Goal: Complete application form: Complete application form

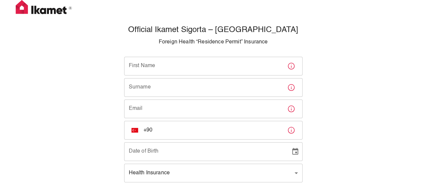
scroll to position [21, 0]
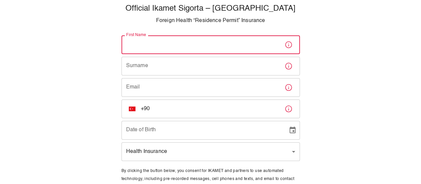
click at [194, 44] on input "First Name" at bounding box center [201, 44] width 158 height 19
type input "[PERSON_NAME]"
type input "Conill"
type input "[PERSON_NAME][DOMAIN_NAME][EMAIL_ADDRESS][DOMAIN_NAME]"
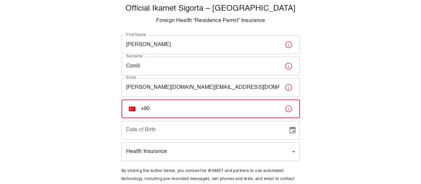
click at [192, 109] on input "+90" at bounding box center [210, 108] width 139 height 19
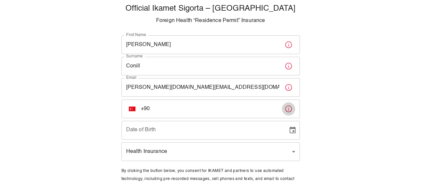
click at [282, 108] on button "button" at bounding box center [288, 108] width 13 height 13
click at [131, 112] on button "TR" at bounding box center [132, 109] width 12 height 12
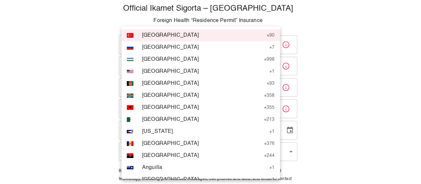
click at [139, 109] on div "AL" at bounding box center [133, 107] width 12 height 5
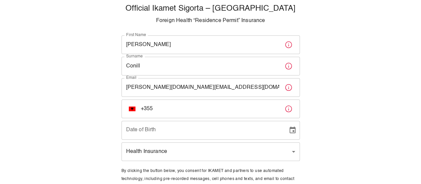
click at [133, 108] on img "Select country" at bounding box center [132, 108] width 7 height 5
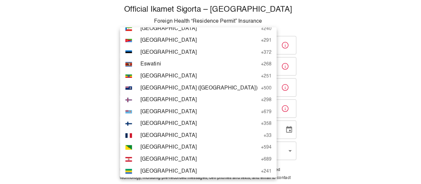
scroll to position [865, 0]
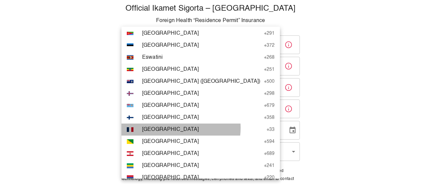
click at [174, 128] on span "[GEOGRAPHIC_DATA]" at bounding box center [202, 129] width 121 height 8
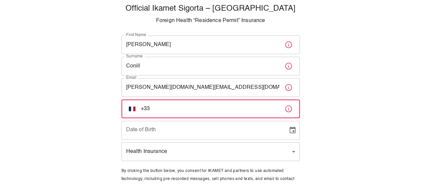
click at [179, 112] on input "+33" at bounding box center [210, 108] width 139 height 19
type input "[PHONE_NUMBER]"
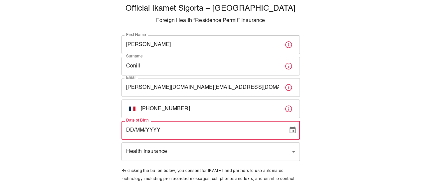
click at [179, 136] on input "DD/MM/YYYY" at bounding box center [203, 130] width 162 height 19
type input "[DATE]"
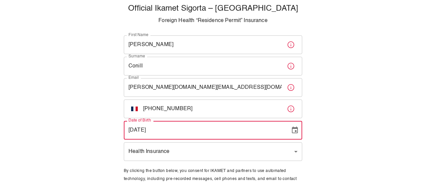
click at [190, 146] on body "Official Ikamet Sigorta – [DEMOGRAPHIC_DATA] Foreign Health “Residence Permit” …" at bounding box center [213, 100] width 426 height 243
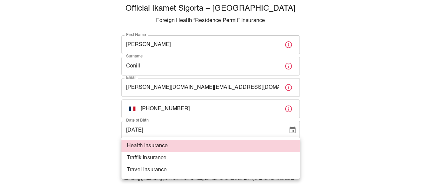
click at [306, 120] on div at bounding box center [213, 92] width 426 height 184
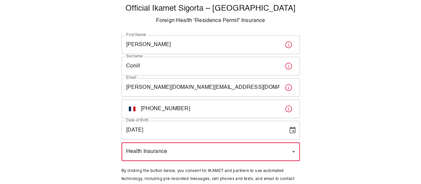
scroll to position [60, 0]
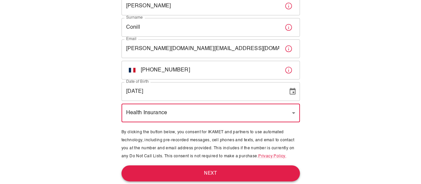
click at [255, 169] on button "Next" at bounding box center [211, 173] width 179 height 16
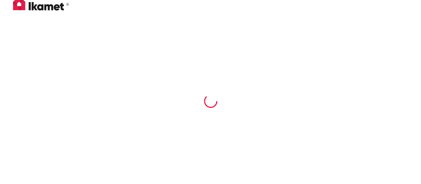
scroll to position [3, 0]
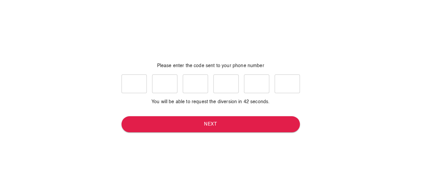
click at [129, 91] on input "text" at bounding box center [134, 83] width 25 height 19
type input "9"
type input "0"
type input "8"
type input "1"
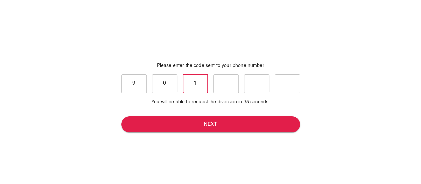
type input "8"
type input "1"
type input "4"
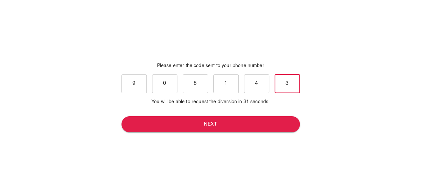
type input "3"
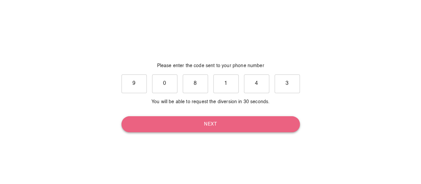
click at [196, 118] on button "Next" at bounding box center [211, 124] width 179 height 16
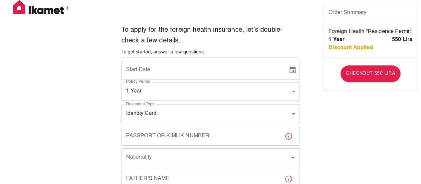
type input "b7343ef8-d55e-4554-96a8-76e30347e985"
click at [132, 69] on input "[DATE]" at bounding box center [203, 70] width 162 height 19
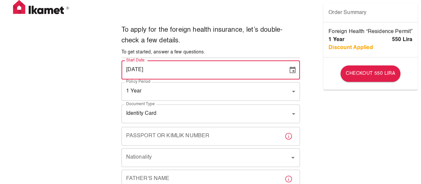
click at [151, 76] on input "[DATE]" at bounding box center [203, 70] width 162 height 19
click at [138, 74] on input "[DATE]" at bounding box center [203, 70] width 162 height 19
click at [153, 70] on input "17/MM/2025" at bounding box center [203, 70] width 162 height 19
click at [133, 70] on input "17/MM/2025" at bounding box center [203, 70] width 162 height 19
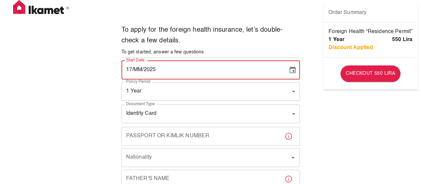
click at [297, 69] on button "Choose date" at bounding box center [292, 69] width 13 height 13
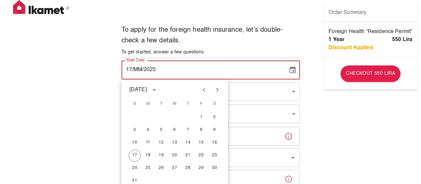
click at [219, 90] on icon "Next month" at bounding box center [218, 90] width 8 height 8
click at [161, 119] on button "2" at bounding box center [162, 117] width 12 height 12
type input "[DATE]"
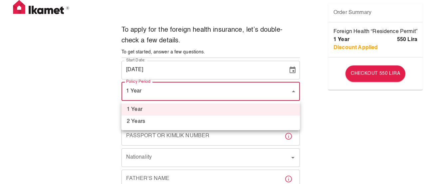
click at [339, 123] on div at bounding box center [213, 92] width 426 height 184
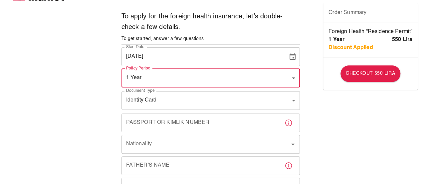
scroll to position [18, 0]
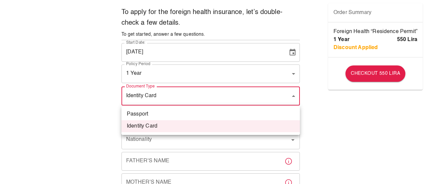
click at [324, 110] on div at bounding box center [213, 92] width 426 height 184
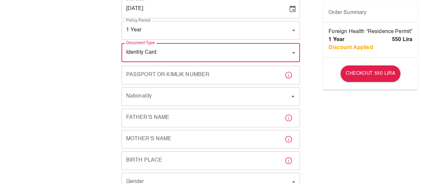
scroll to position [62, 0]
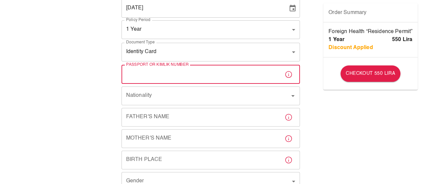
click at [254, 79] on input "Passport or Kimlik Number" at bounding box center [201, 74] width 158 height 19
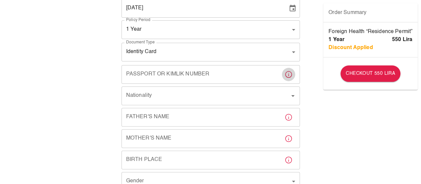
click at [290, 76] on icon "button" at bounding box center [289, 74] width 8 height 8
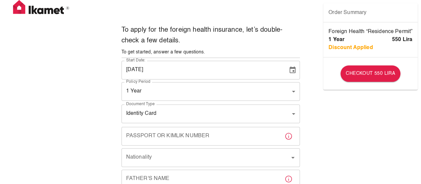
scroll to position [45, 0]
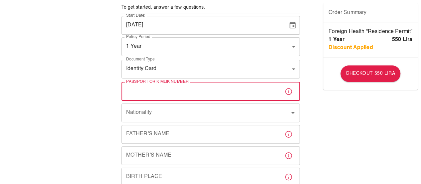
click at [231, 93] on input "Passport or Kimlik Number" at bounding box center [201, 91] width 158 height 19
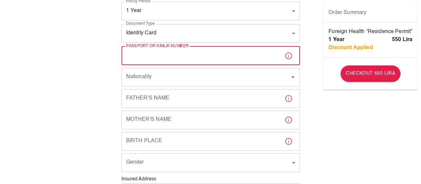
scroll to position [81, 0]
click at [228, 38] on body "To apply for the foreign health insurance, let’s double-check a few details. To…" at bounding box center [210, 177] width 421 height 516
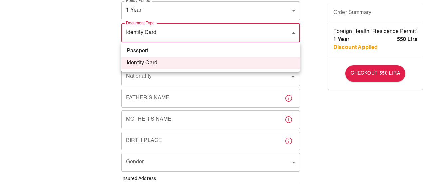
click at [324, 93] on div at bounding box center [213, 92] width 426 height 184
click at [266, 39] on body "To apply for the foreign health insurance, let’s double-check a few details. To…" at bounding box center [213, 177] width 426 height 516
click at [224, 52] on li "Passport" at bounding box center [211, 51] width 179 height 12
type input "passport"
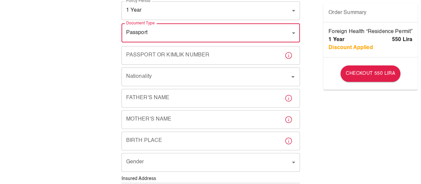
click at [215, 60] on input "Passport or Kimlik Number" at bounding box center [201, 55] width 158 height 19
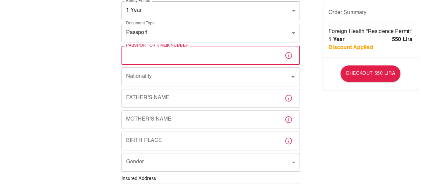
click at [227, 58] on input "Passport or Kimlik Number" at bounding box center [201, 55] width 158 height 19
type input "25CC54295"
click at [266, 76] on input "Nationality" at bounding box center [202, 76] width 154 height 13
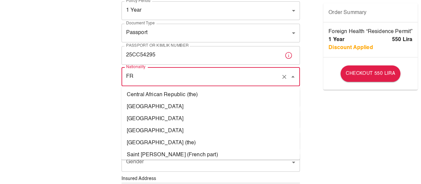
click at [170, 105] on li "[GEOGRAPHIC_DATA]" at bounding box center [211, 107] width 179 height 12
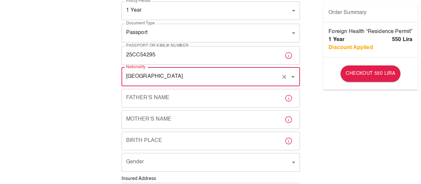
type input "[GEOGRAPHIC_DATA]"
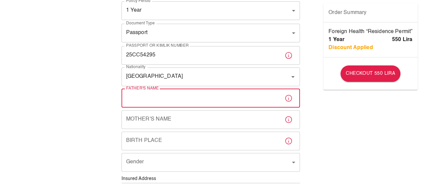
click at [172, 96] on input "Father's Name" at bounding box center [201, 98] width 158 height 19
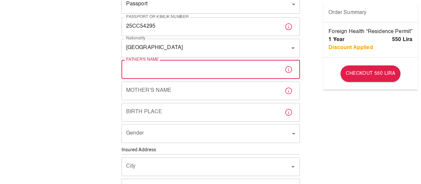
scroll to position [116, 0]
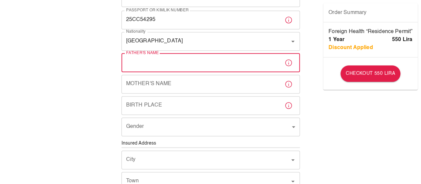
click at [290, 62] on icon "button" at bounding box center [289, 63] width 8 height 8
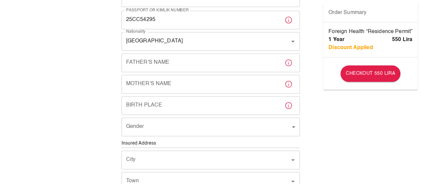
click at [290, 62] on icon "button" at bounding box center [289, 63] width 8 height 8
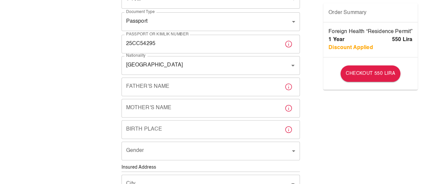
scroll to position [94, 0]
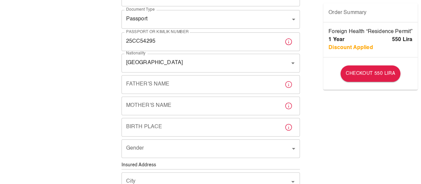
click at [159, 119] on input "Birth Place" at bounding box center [201, 127] width 158 height 19
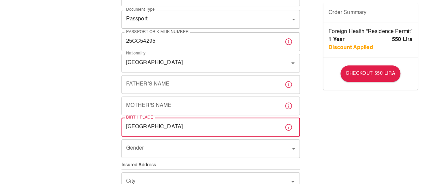
type input "[GEOGRAPHIC_DATA]"
click at [201, 158] on div "Gender ​ Gender" at bounding box center [211, 149] width 179 height 20
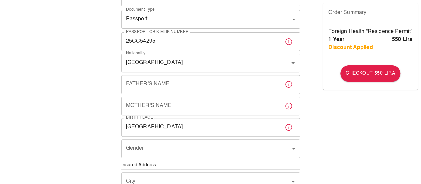
click at [197, 155] on body "To apply for the foreign health insurance, let’s double-check a few details. To…" at bounding box center [210, 164] width 421 height 516
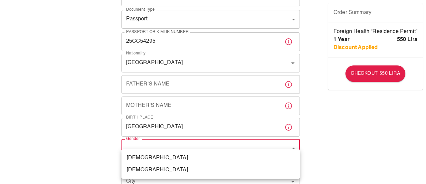
click at [166, 168] on li "[DEMOGRAPHIC_DATA]" at bounding box center [211, 170] width 179 height 12
type input "[DEMOGRAPHIC_DATA]"
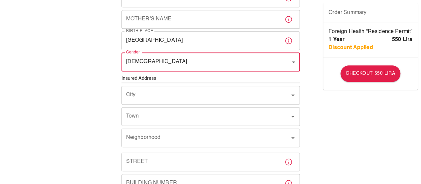
scroll to position [183, 0]
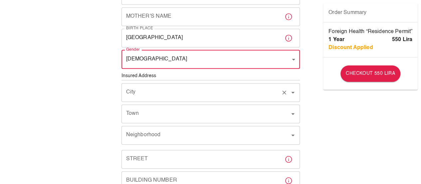
click at [193, 90] on input "City" at bounding box center [202, 92] width 154 height 13
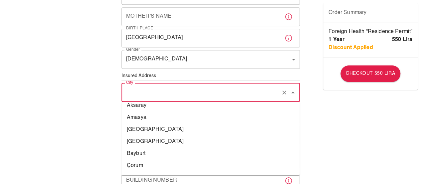
scroll to position [53, 0]
click at [139, 126] on li "[GEOGRAPHIC_DATA]" at bounding box center [211, 130] width 179 height 12
type input "[GEOGRAPHIC_DATA]"
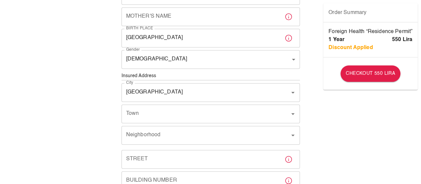
click at [310, 129] on div "To apply for the foreign health insurance, let’s double-check a few details. To…" at bounding box center [211, 86] width 200 height 494
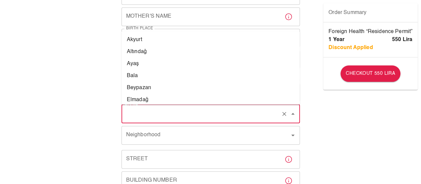
click at [231, 115] on input "Town" at bounding box center [202, 113] width 154 height 13
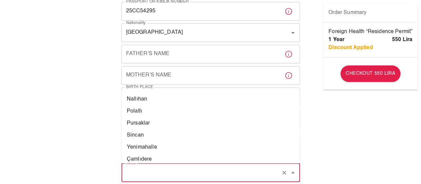
scroll to position [231, 0]
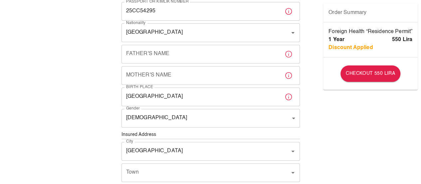
click at [317, 152] on div "To apply for the foreign health insurance, let’s double-check a few details. To…" at bounding box center [210, 133] width 421 height 516
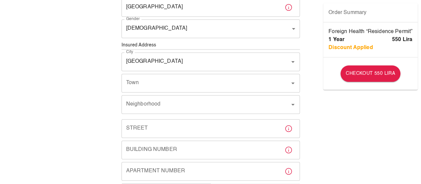
scroll to position [224, 0]
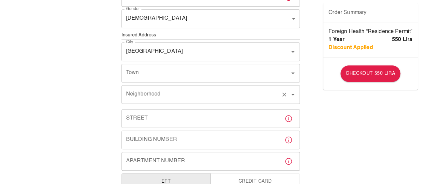
click at [255, 101] on div "Neighborhood" at bounding box center [211, 94] width 179 height 19
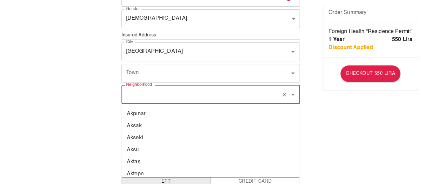
scroll to position [542, 0]
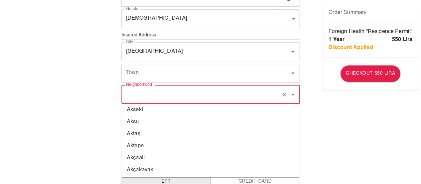
click at [351, 115] on div "To apply for the foreign health insurance, let’s double-check a few details. To…" at bounding box center [210, 34] width 421 height 516
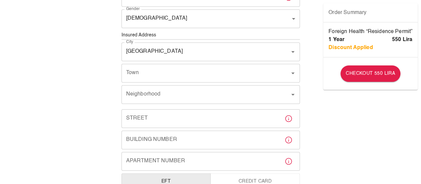
click at [250, 118] on input "Street" at bounding box center [201, 118] width 158 height 19
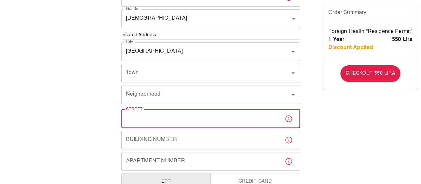
click at [347, 136] on div "To apply for the foreign health insurance, let’s double-check a few details. To…" at bounding box center [210, 34] width 421 height 516
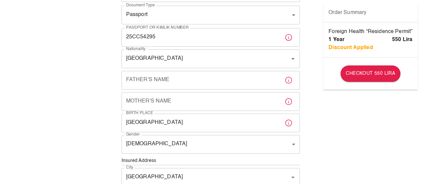
scroll to position [83, 0]
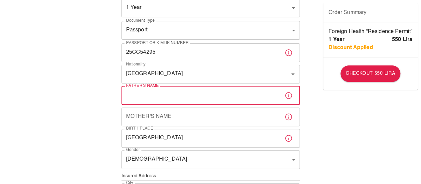
click at [201, 97] on input "Father's Name" at bounding box center [201, 95] width 158 height 19
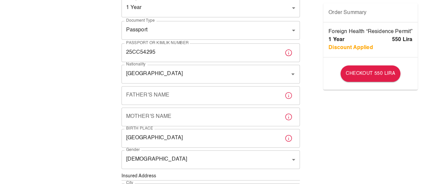
click at [359, 134] on div "To apply for the foreign health insurance, let’s double-check a few details. To…" at bounding box center [210, 175] width 421 height 516
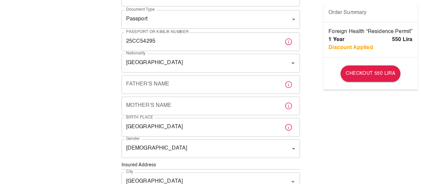
scroll to position [96, 0]
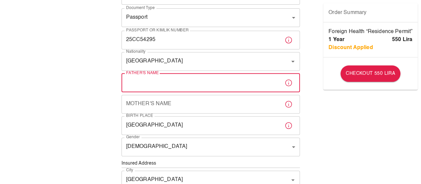
click at [174, 81] on input "Father's Name" at bounding box center [201, 82] width 158 height 19
type input "[PERSON_NAME]"
click at [139, 100] on input "Mother's Name" at bounding box center [201, 104] width 158 height 19
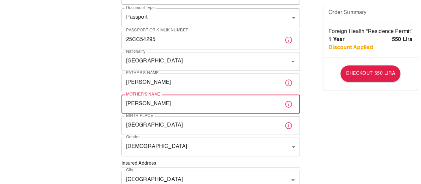
type input "[PERSON_NAME]"
click at [379, 108] on div "To apply for the foreign health insurance, let’s double-check a few details. To…" at bounding box center [210, 162] width 421 height 516
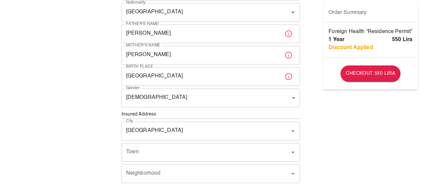
scroll to position [0, 0]
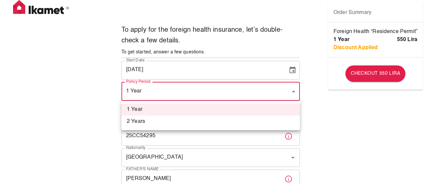
click at [330, 114] on div at bounding box center [213, 92] width 426 height 184
click at [294, 91] on div at bounding box center [213, 92] width 426 height 184
click at [324, 111] on div at bounding box center [213, 92] width 426 height 184
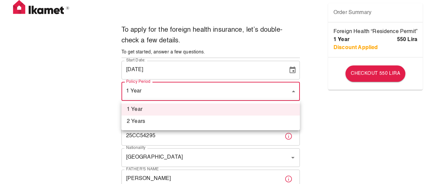
click at [133, 69] on div at bounding box center [213, 92] width 426 height 184
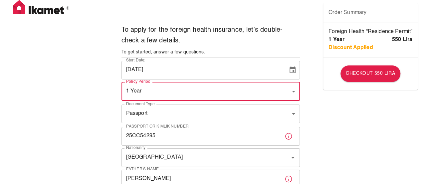
click at [131, 69] on input "[DATE]" at bounding box center [203, 70] width 162 height 19
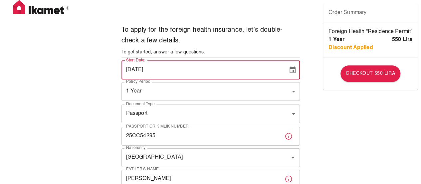
type input "[DATE]"
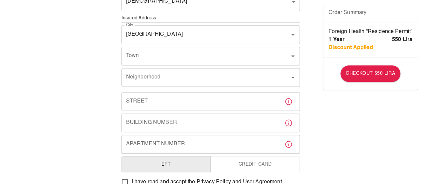
scroll to position [243, 0]
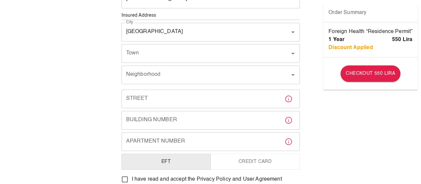
click at [240, 64] on div "To apply for the foreign health insurance, let’s double-check a few details. To…" at bounding box center [211, 4] width 184 height 451
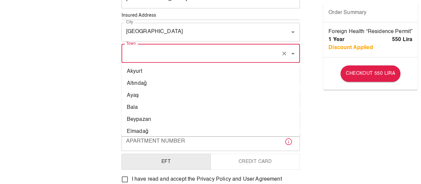
click at [223, 57] on input "Town" at bounding box center [202, 53] width 154 height 13
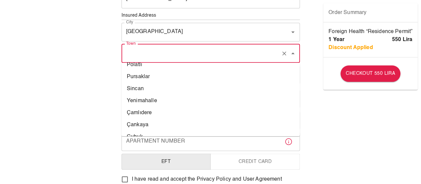
scroll to position [231, 0]
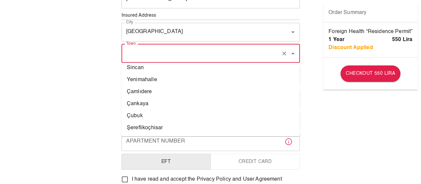
click at [143, 105] on li "Çankaya" at bounding box center [211, 104] width 179 height 12
type input "Çankaya"
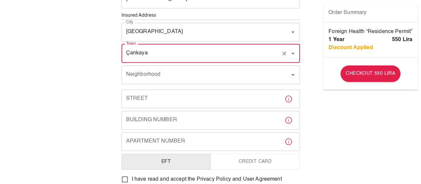
click at [318, 126] on div "To apply for the foreign health insurance, let’s double-check a few details. To…" at bounding box center [210, 15] width 421 height 516
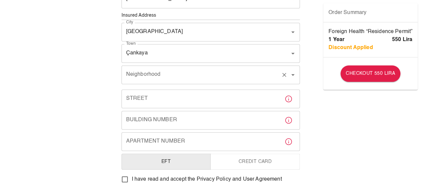
click at [234, 70] on input "Neighborhood" at bounding box center [202, 74] width 154 height 13
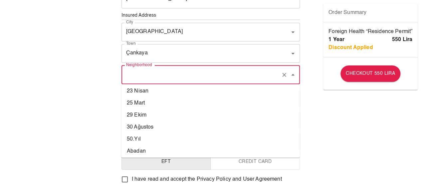
scroll to position [19, 0]
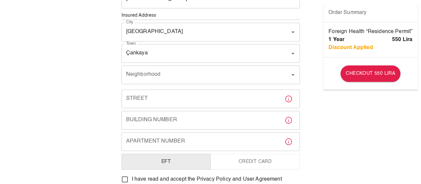
click at [388, 159] on div "To apply for the foreign health insurance, let’s double-check a few details. To…" at bounding box center [210, 15] width 421 height 516
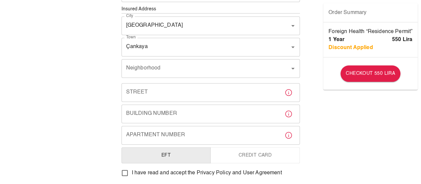
scroll to position [246, 0]
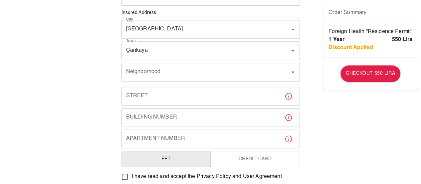
click at [216, 99] on input "Street" at bounding box center [201, 96] width 158 height 19
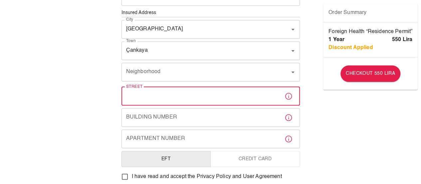
click at [314, 124] on div "To apply for the foreign health insurance, let’s double-check a few details. To…" at bounding box center [210, 12] width 421 height 516
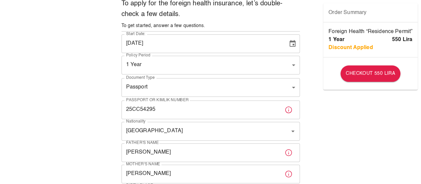
scroll to position [0, 0]
